Goal: Navigation & Orientation: Find specific page/section

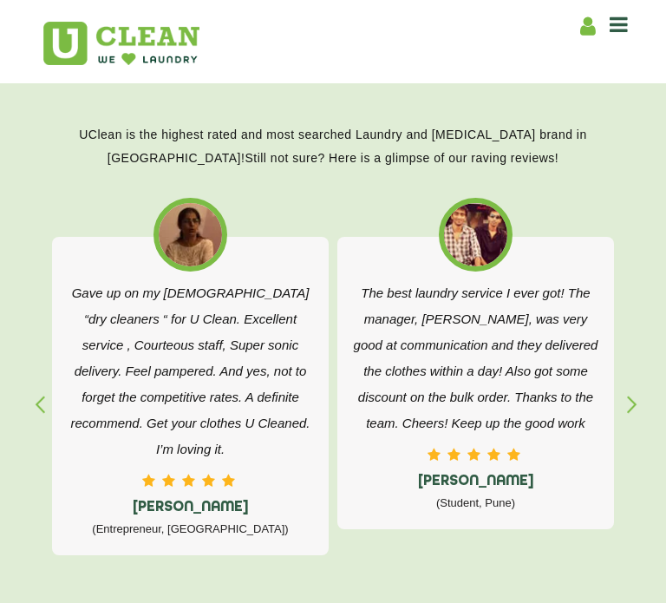
scroll to position [2598, 0]
click at [627, 407] on div "button" at bounding box center [640, 419] width 26 height 48
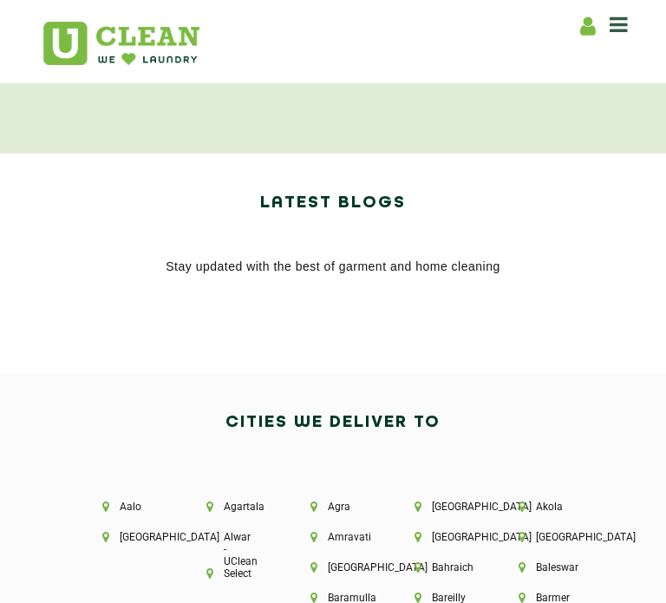
scroll to position [3180, 0]
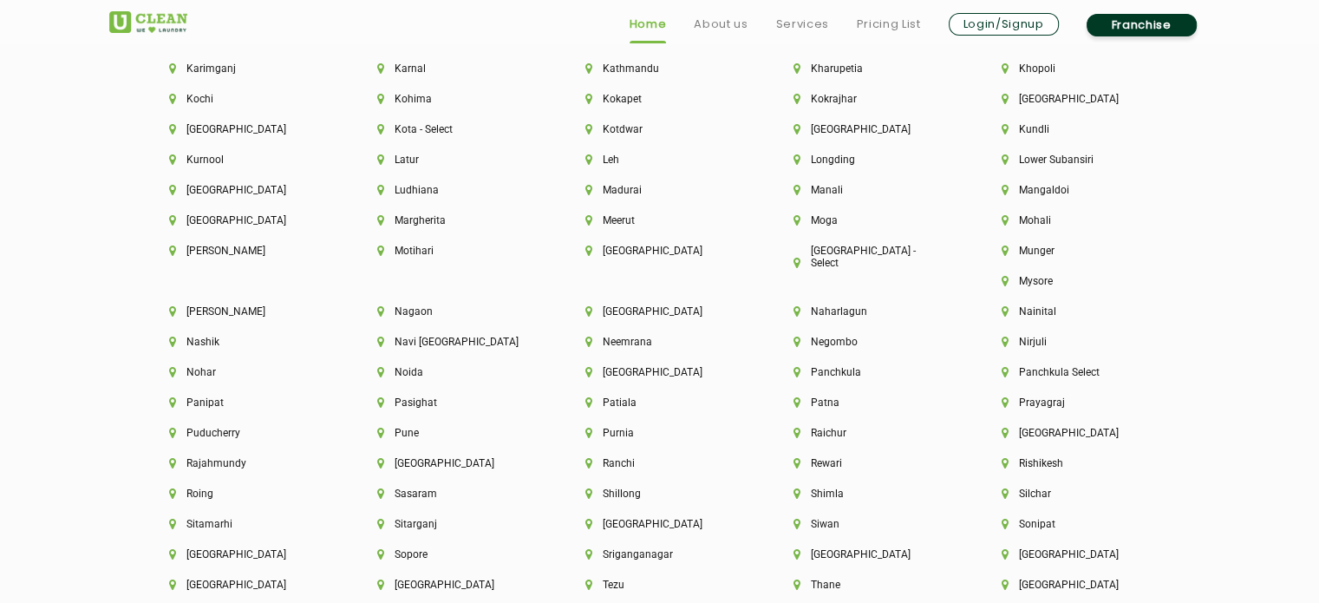
scroll to position [4967, 0]
drag, startPoint x: 109, startPoint y: 292, endPoint x: 297, endPoint y: 352, distance: 197.4
copy p "UClean is India's largest Laundry & [MEDICAL_DATA] Chain with over 700+ stores …"
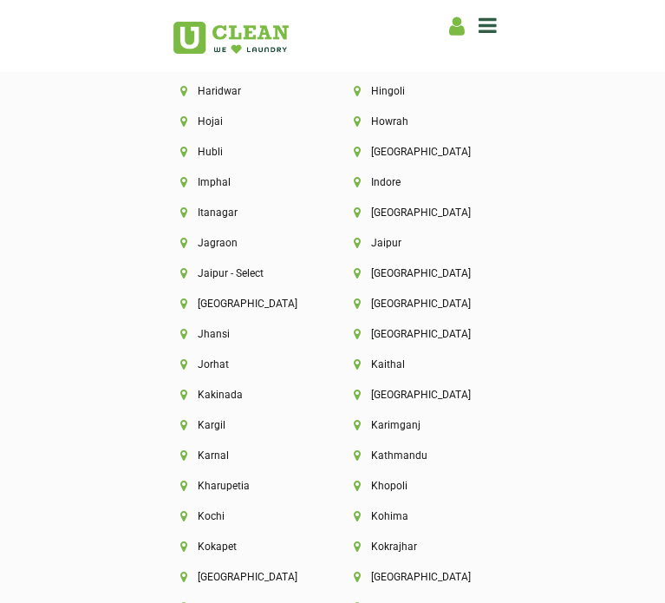
scroll to position [4877, 0]
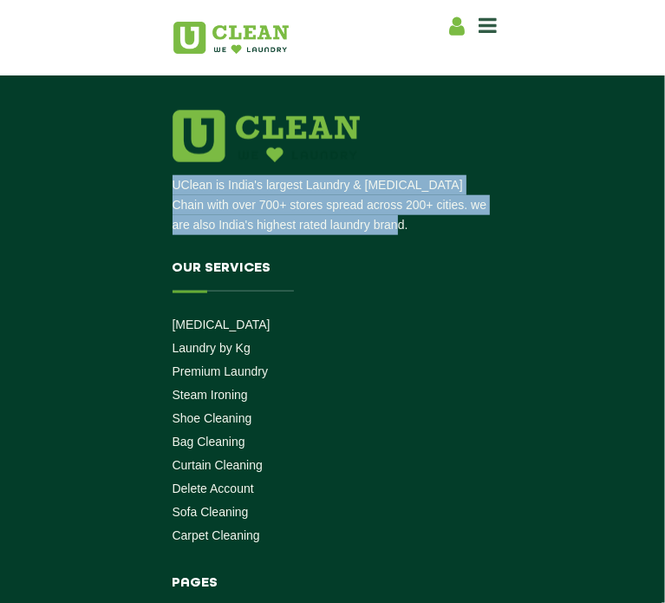
scroll to position [4212, 0]
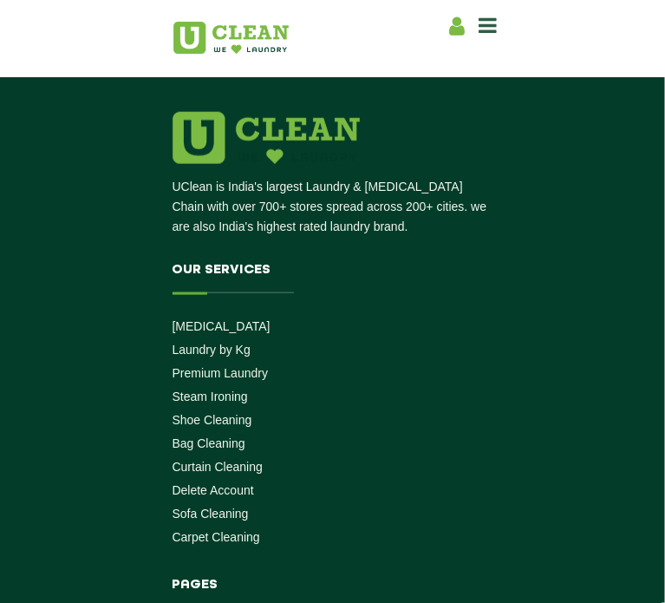
click at [468, 263] on h4 "Our Services" at bounding box center [333, 278] width 321 height 31
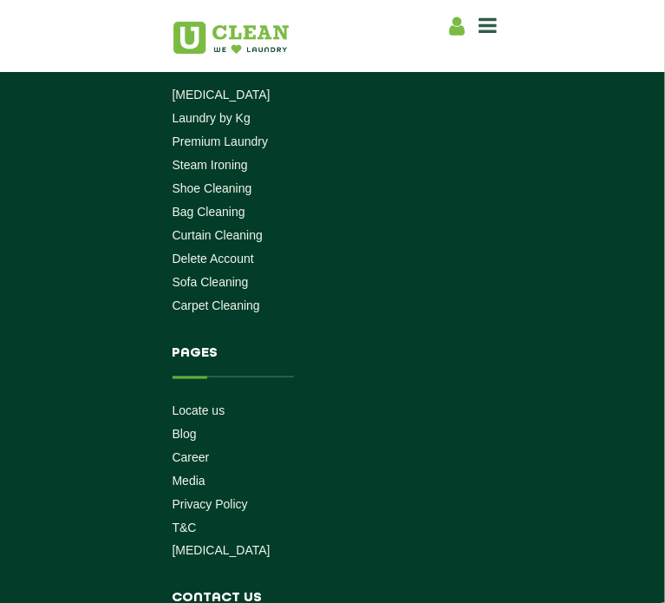
scroll to position [4445, 0]
drag, startPoint x: 249, startPoint y: 298, endPoint x: 277, endPoint y: 418, distance: 123.0
copy p "[STREET_ADDRESS]"
click at [194, 405] on ul "Locate us Blog Career Media Privacy Policy T&C [MEDICAL_DATA]" at bounding box center [333, 479] width 321 height 157
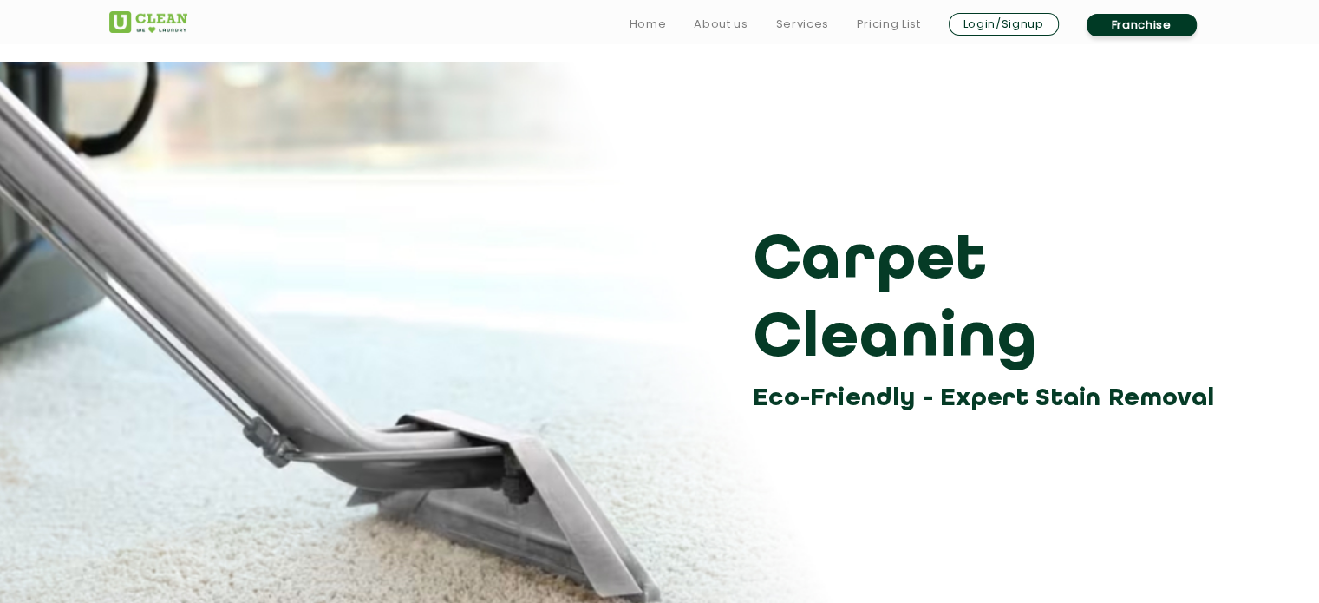
scroll to position [1436, 0]
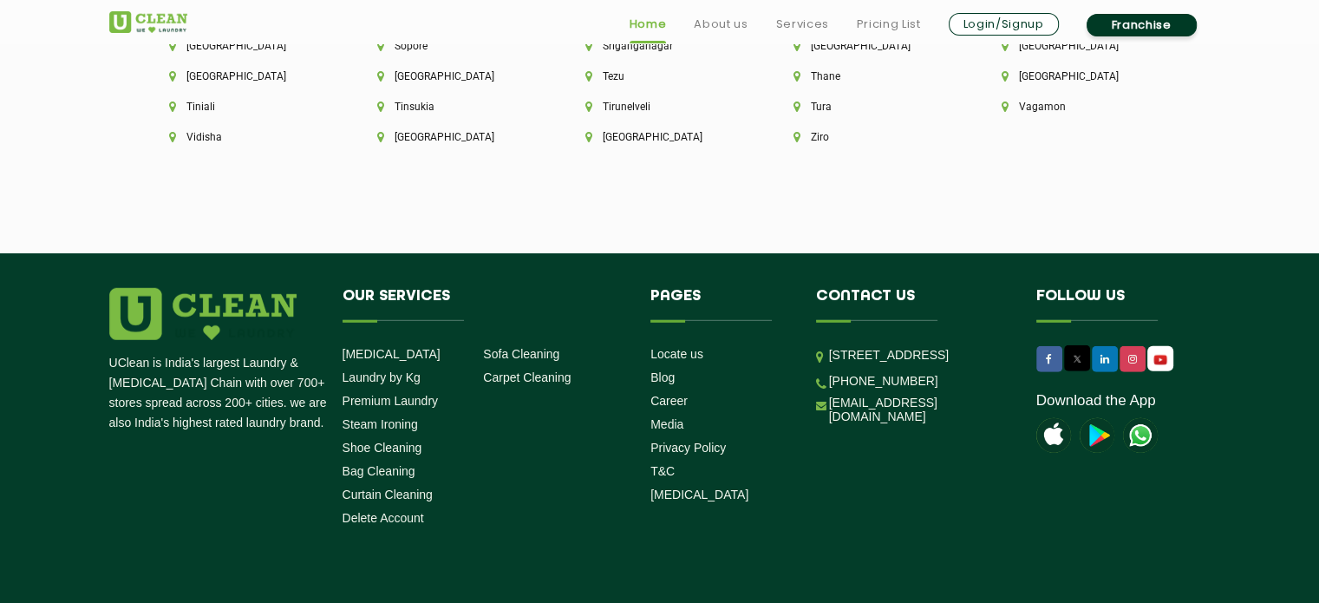
scroll to position [4967, 0]
